Goal: Find specific page/section: Find specific page/section

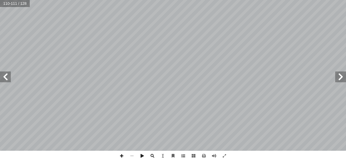
click at [343, 78] on span at bounding box center [340, 77] width 11 height 11
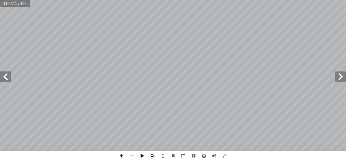
click at [343, 78] on span at bounding box center [340, 77] width 11 height 11
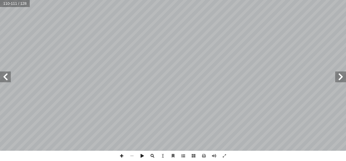
click at [343, 78] on span at bounding box center [340, 77] width 11 height 11
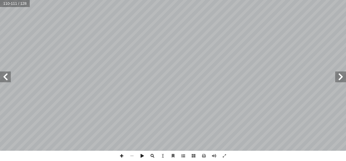
click at [343, 78] on span at bounding box center [340, 77] width 11 height 11
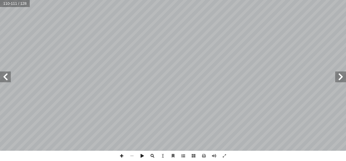
click at [343, 78] on span at bounding box center [340, 77] width 11 height 11
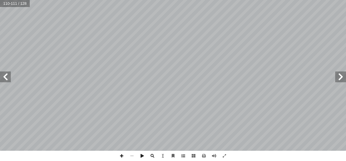
click at [343, 78] on span at bounding box center [340, 77] width 11 height 11
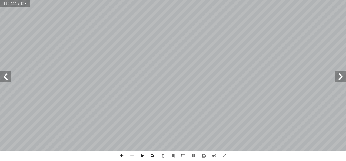
click at [343, 78] on span at bounding box center [340, 77] width 11 height 11
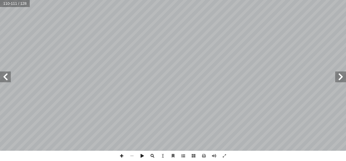
click at [343, 78] on span at bounding box center [340, 77] width 11 height 11
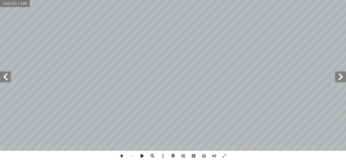
click at [343, 78] on span at bounding box center [340, 77] width 11 height 11
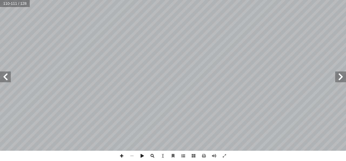
click at [343, 78] on span at bounding box center [340, 77] width 11 height 11
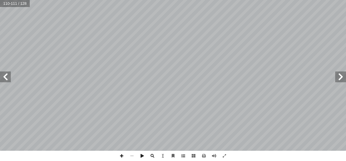
click at [343, 78] on span at bounding box center [340, 77] width 11 height 11
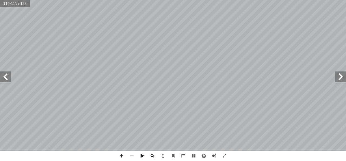
click at [343, 78] on span at bounding box center [340, 77] width 11 height 11
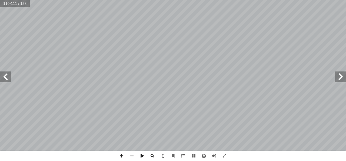
click at [343, 78] on span at bounding box center [340, 77] width 11 height 11
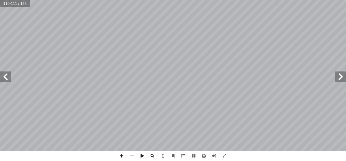
click at [343, 78] on span at bounding box center [340, 77] width 11 height 11
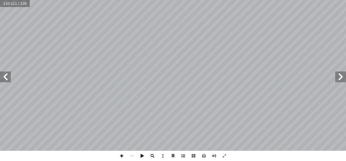
click at [343, 78] on span at bounding box center [340, 77] width 11 height 11
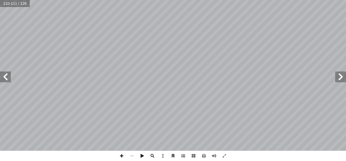
click at [343, 78] on span at bounding box center [340, 77] width 11 height 11
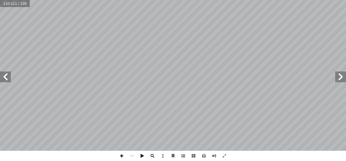
click at [343, 78] on span at bounding box center [340, 77] width 11 height 11
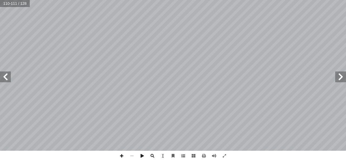
click at [343, 78] on span at bounding box center [340, 77] width 11 height 11
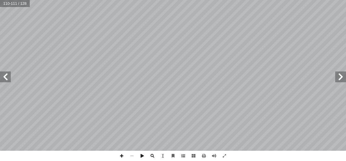
click at [343, 78] on span at bounding box center [340, 77] width 11 height 11
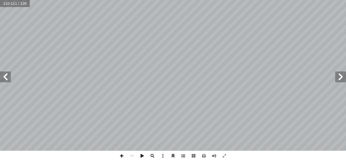
click at [343, 78] on span at bounding box center [340, 77] width 11 height 11
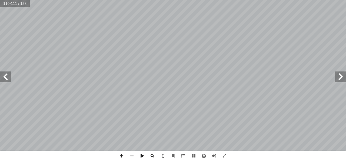
click at [343, 78] on span at bounding box center [340, 77] width 11 height 11
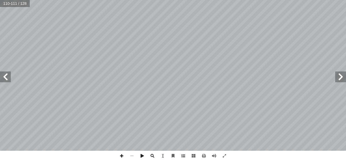
click at [343, 78] on span at bounding box center [340, 77] width 11 height 11
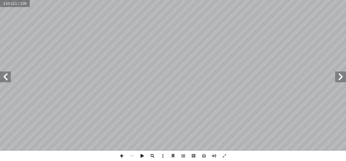
click at [343, 78] on span at bounding box center [340, 77] width 11 height 11
click at [7, 80] on span at bounding box center [5, 77] width 11 height 11
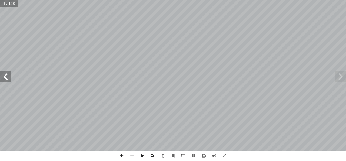
click at [7, 80] on span at bounding box center [5, 77] width 11 height 11
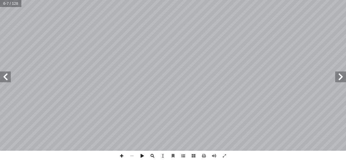
click at [7, 80] on span at bounding box center [5, 77] width 11 height 11
click at [341, 79] on span at bounding box center [340, 77] width 11 height 11
click at [8, 80] on span at bounding box center [5, 77] width 11 height 11
